Goal: Task Accomplishment & Management: Manage account settings

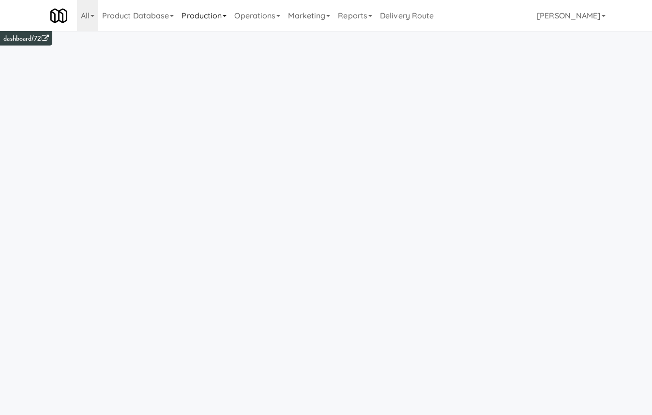
click at [223, 3] on link "Production" at bounding box center [204, 15] width 53 height 31
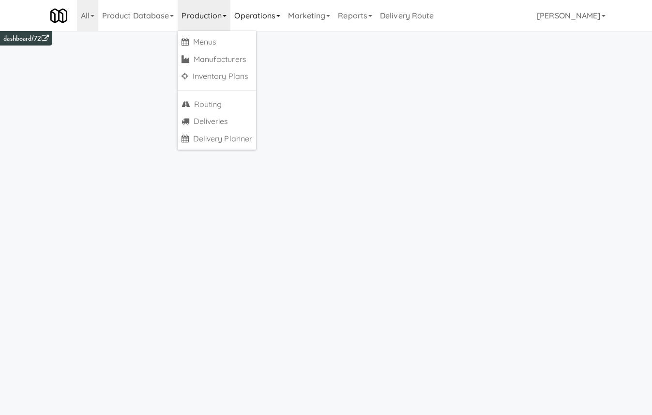
click at [263, 14] on link "Operations" at bounding box center [257, 15] width 54 height 31
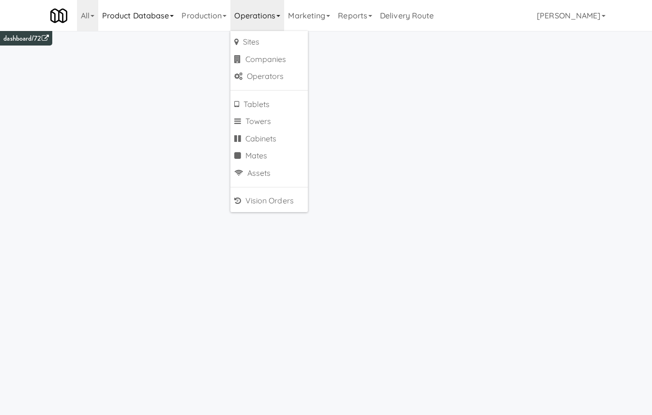
click at [143, 18] on link "Product Database" at bounding box center [138, 15] width 80 height 31
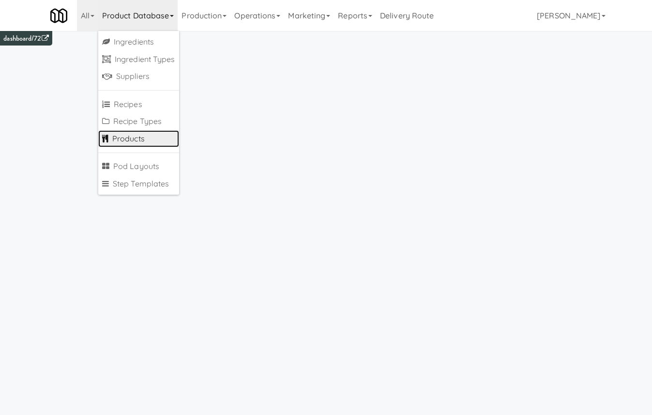
click at [148, 143] on link "Products" at bounding box center [138, 138] width 81 height 17
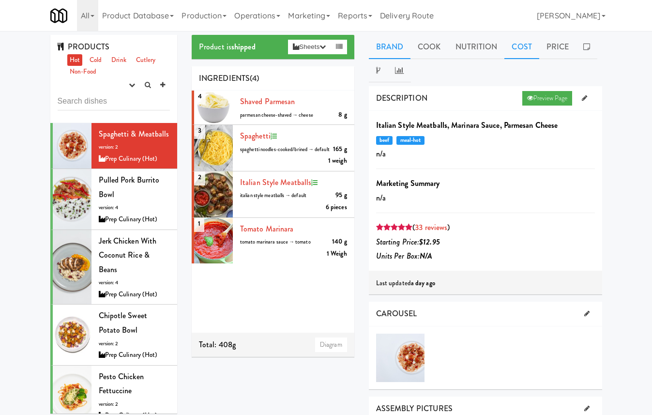
click at [528, 46] on link "Cost" at bounding box center [521, 47] width 34 height 24
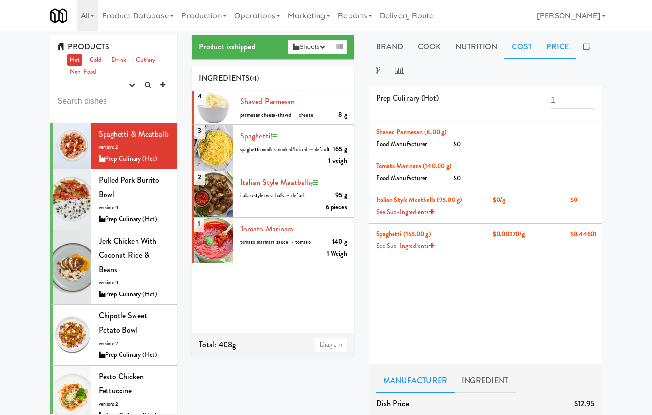
click at [548, 46] on link "Price" at bounding box center [557, 47] width 37 height 24
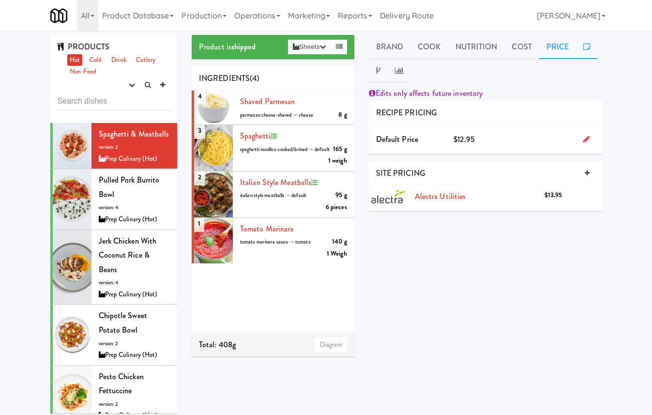
click at [576, 49] on link at bounding box center [586, 47] width 21 height 24
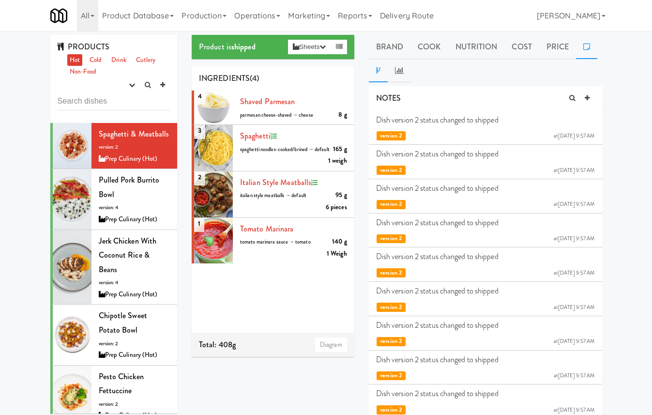
click at [378, 68] on icon at bounding box center [378, 70] width 4 height 8
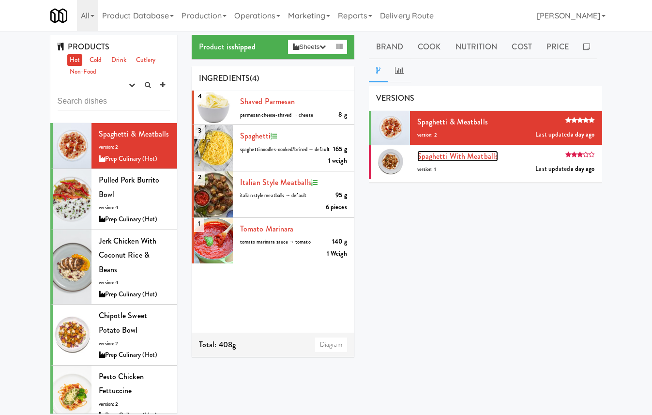
click at [455, 158] on link "Spaghetti With Meatballs" at bounding box center [457, 155] width 81 height 11
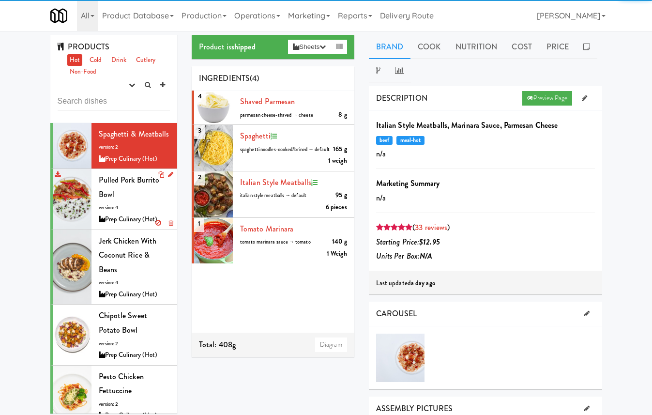
click at [140, 195] on div "Pulled Pork Burrito Bowl version: 4 Prep Culinary (Hot)" at bounding box center [135, 199] width 72 height 52
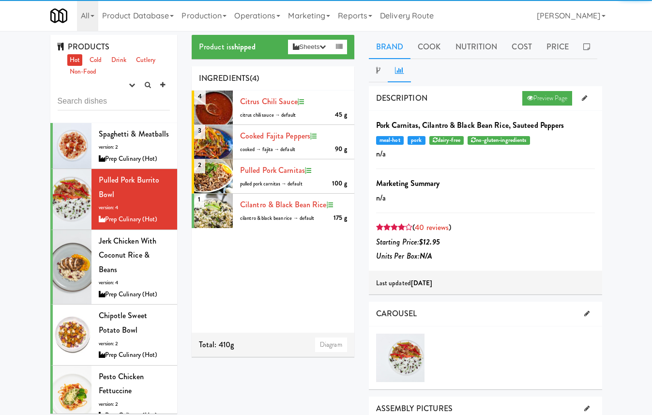
click at [392, 72] on link at bounding box center [398, 71] width 23 height 24
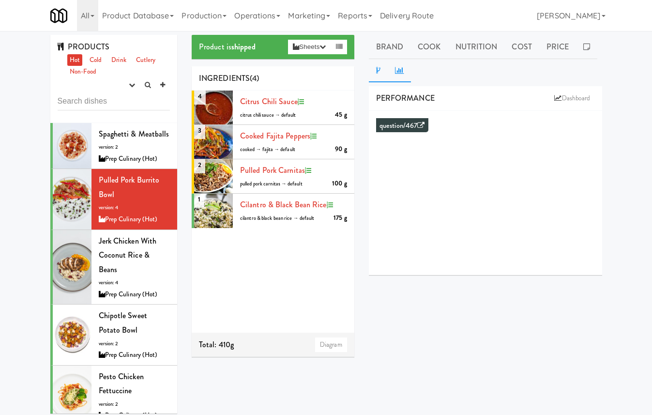
click at [376, 74] on link at bounding box center [378, 71] width 19 height 24
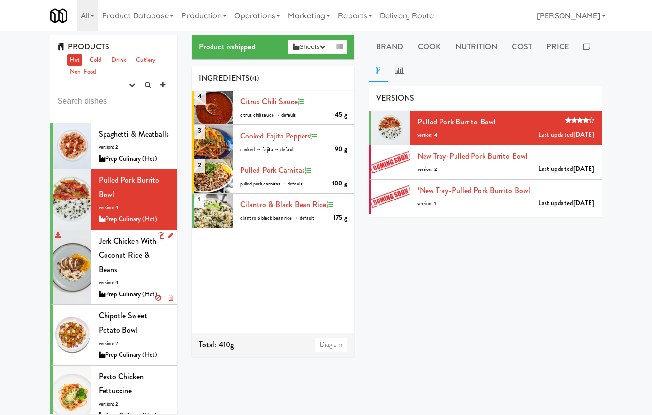
click at [139, 272] on div "Jerk Chicken with Coconut Rice & Beans version: 4 Prep Culinary (Hot)" at bounding box center [135, 267] width 72 height 67
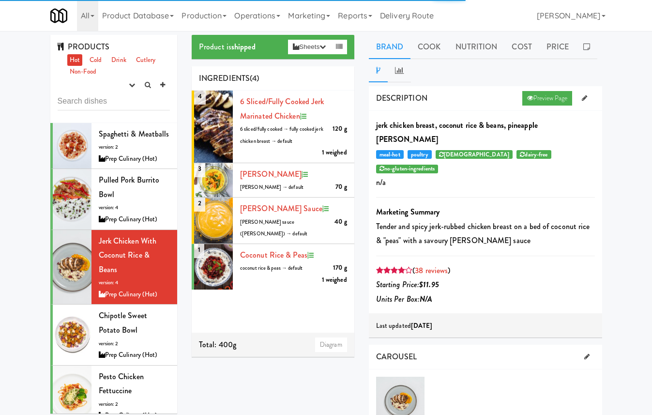
click at [379, 69] on icon at bounding box center [378, 70] width 4 height 8
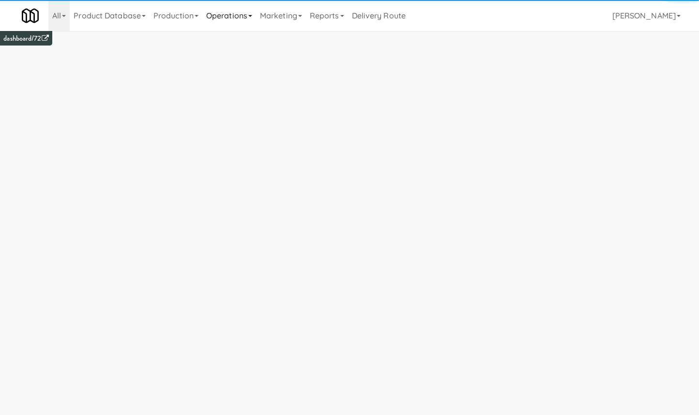
click at [220, 15] on link "Operations" at bounding box center [229, 15] width 54 height 31
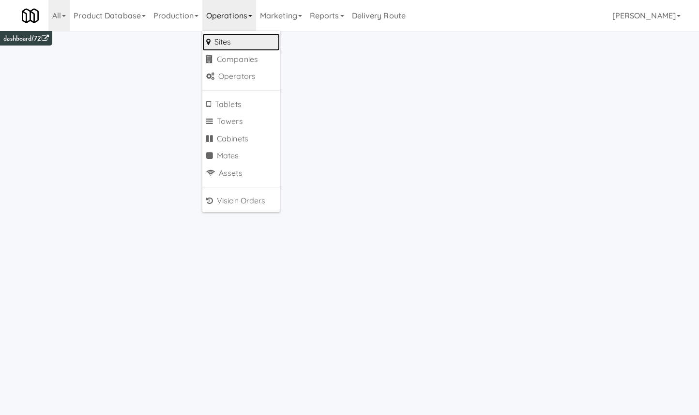
click at [229, 45] on link "Sites" at bounding box center [240, 41] width 77 height 17
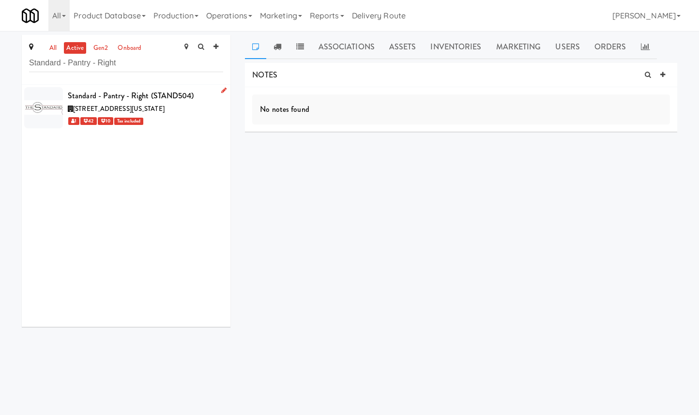
click at [171, 98] on div "Standard - Pantry - Right (STAND504)" at bounding box center [145, 96] width 155 height 15
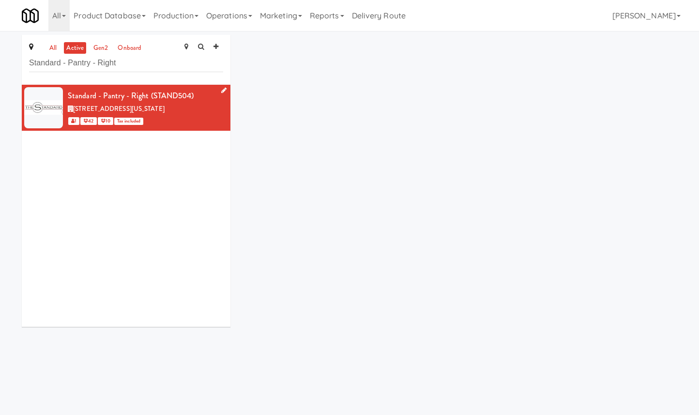
click at [223, 90] on icon at bounding box center [223, 90] width 5 height 6
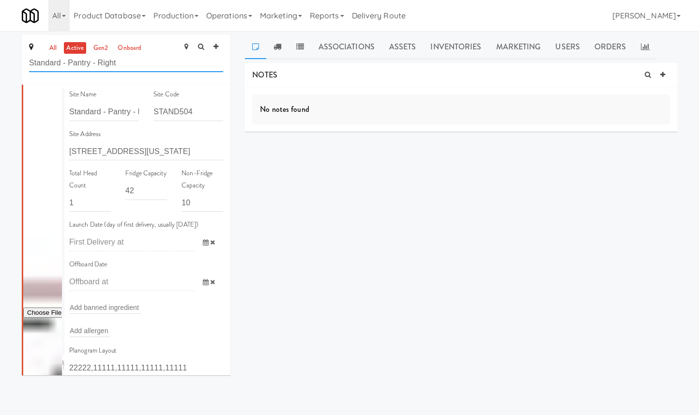
click at [125, 67] on input "Standard - Pantry - Right" at bounding box center [126, 63] width 194 height 18
type input "ghost lab"
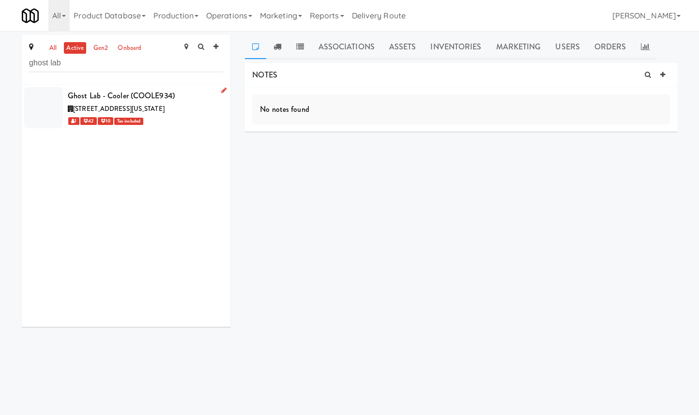
click at [164, 109] on span "749 Hope Road, Eatontown New Jersey" at bounding box center [118, 108] width 91 height 9
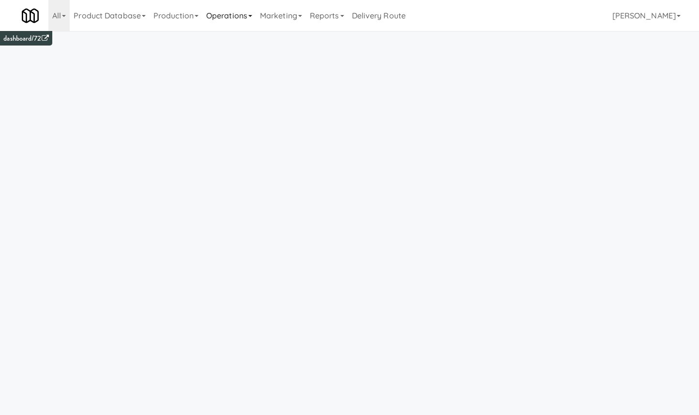
click at [241, 20] on link "Operations" at bounding box center [229, 15] width 54 height 31
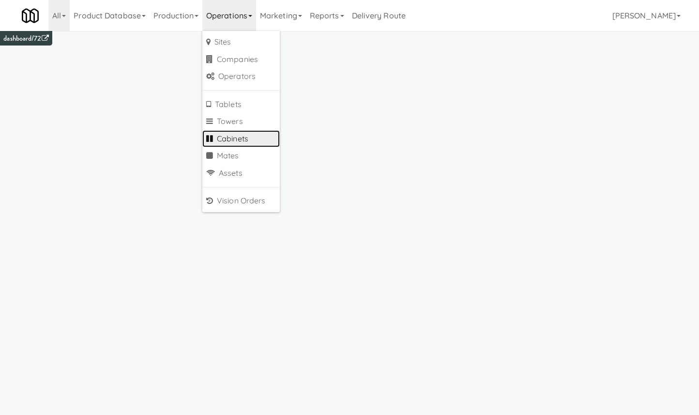
click at [239, 139] on link "Cabinets" at bounding box center [240, 138] width 77 height 17
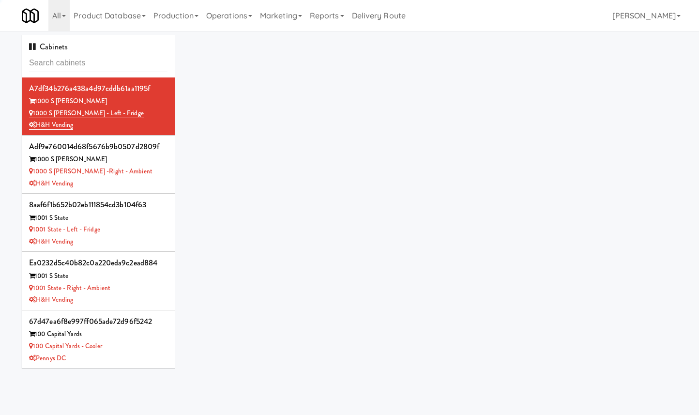
type input "s"
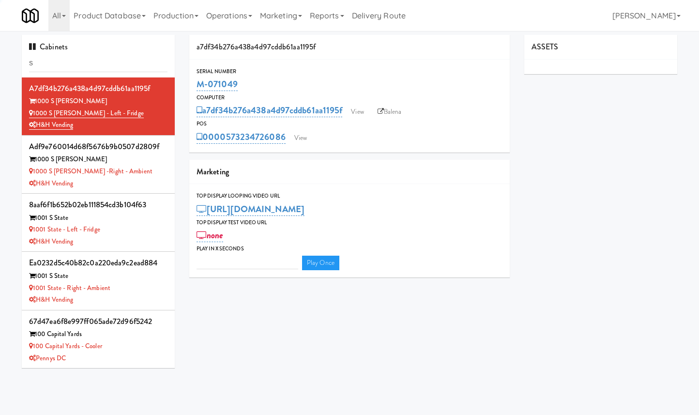
type input "3"
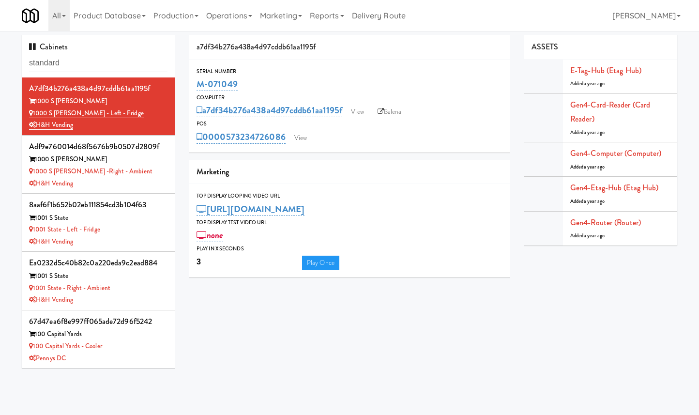
type input "standard"
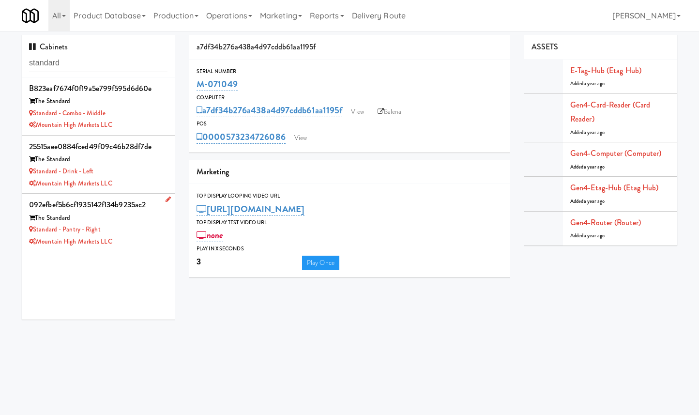
click at [131, 224] on div "Standard - Pantry - Right" at bounding box center [98, 229] width 138 height 12
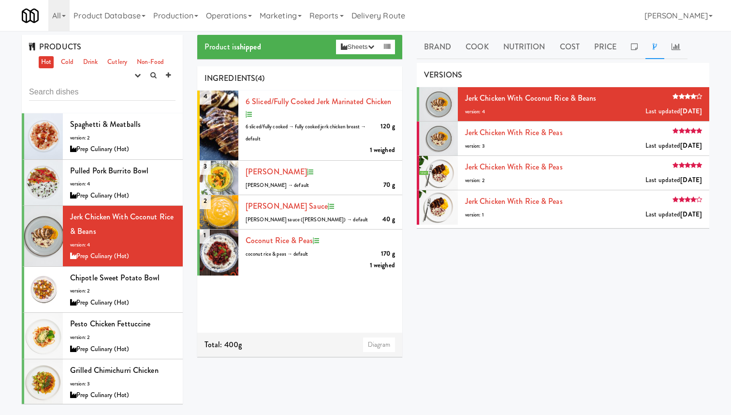
click at [486, 16] on div "All 901 Smrt Mrkt https://classic.micromart.com/?operator_id=142 9518002 Canada…" at bounding box center [366, 15] width 688 height 31
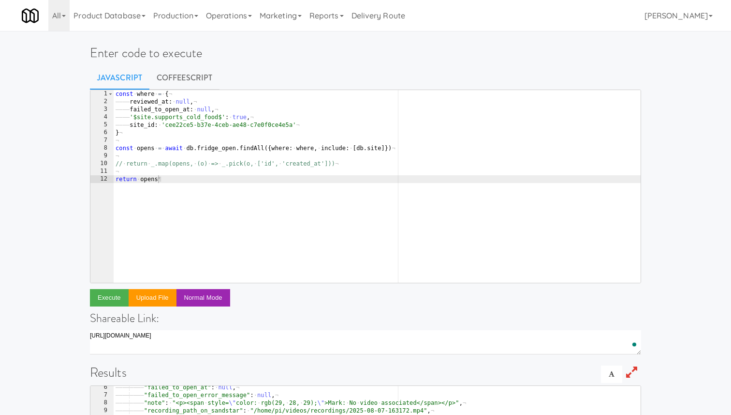
scroll to position [18, 0]
